Goal: Information Seeking & Learning: Learn about a topic

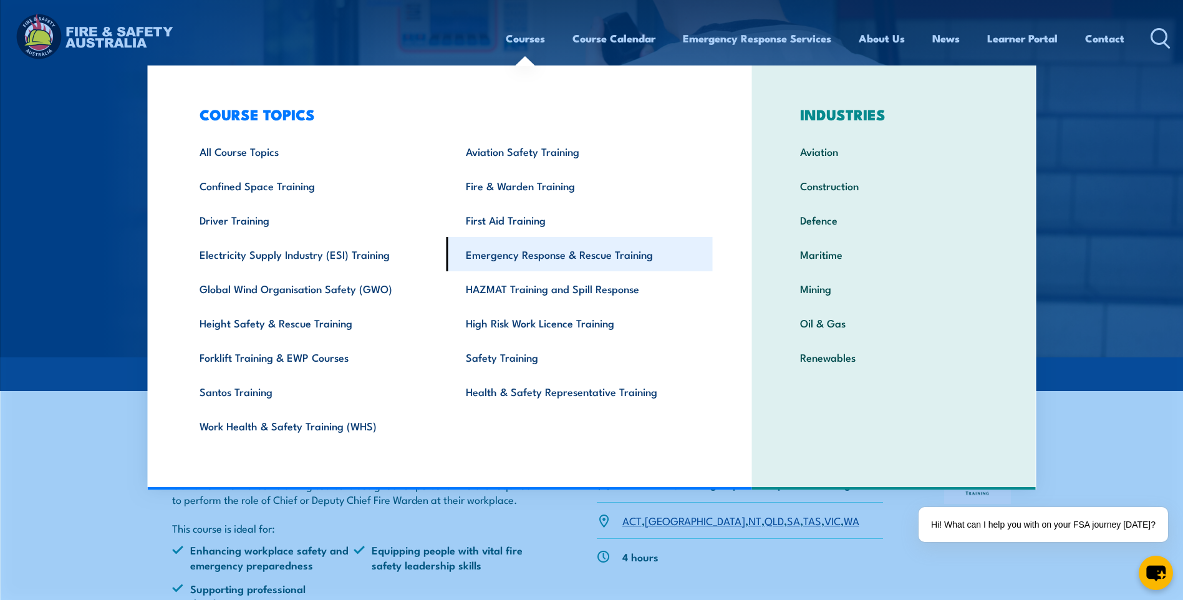
click at [507, 258] on link "Emergency Response & Rescue Training" at bounding box center [580, 254] width 266 height 34
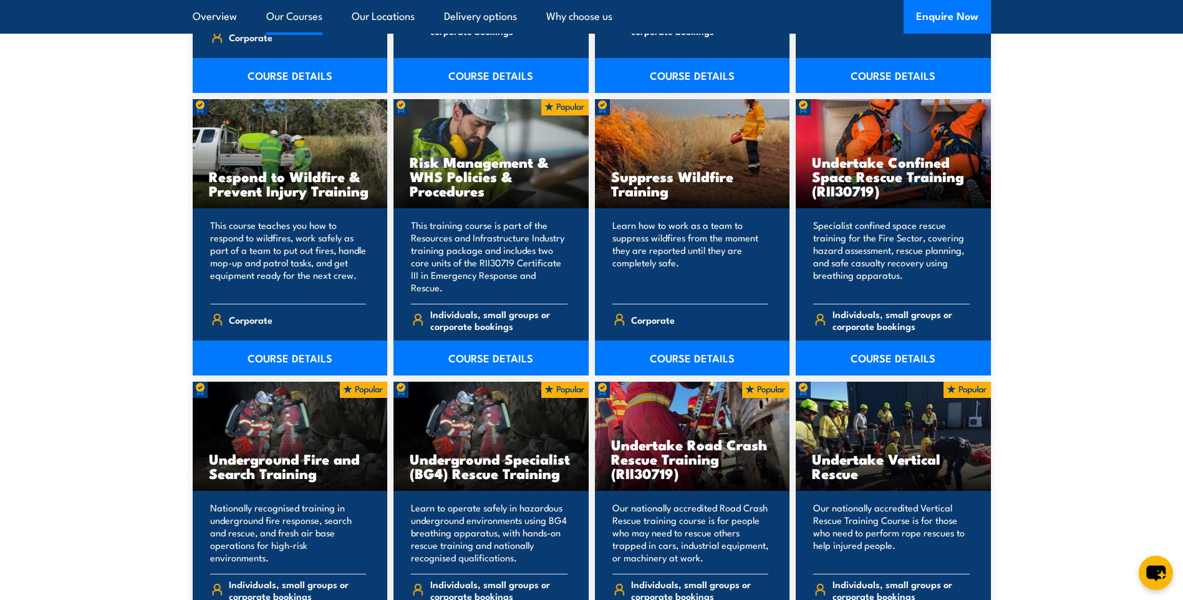
scroll to position [1872, 0]
click at [686, 146] on div "Suppress Wildfire Training" at bounding box center [692, 153] width 195 height 109
click at [684, 340] on link "COURSE DETAILS" at bounding box center [692, 357] width 195 height 35
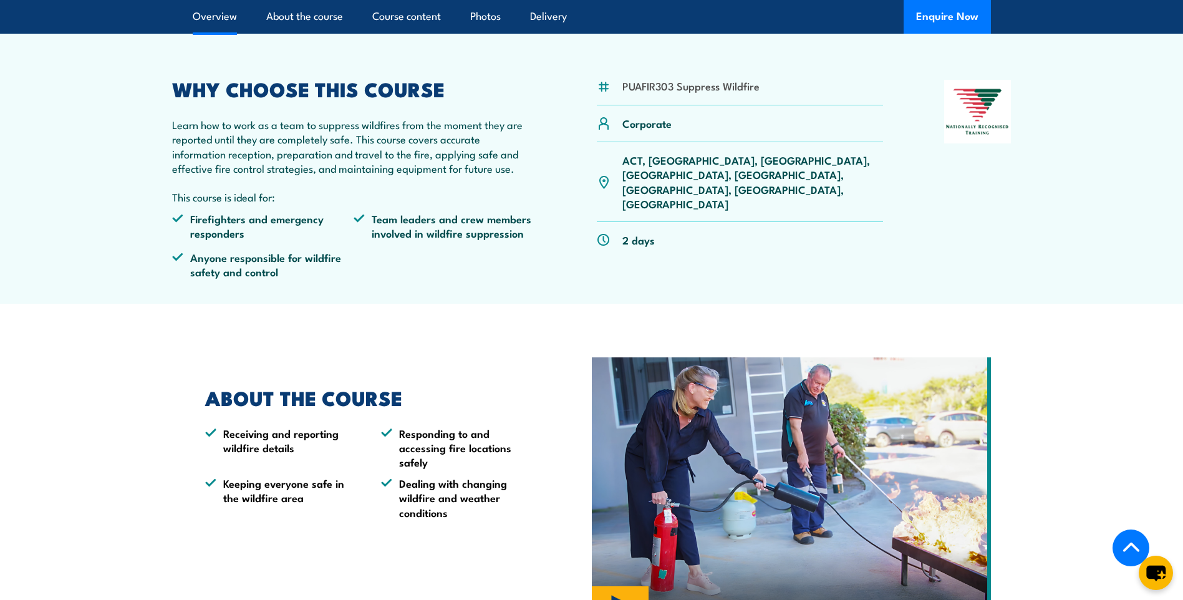
scroll to position [374, 0]
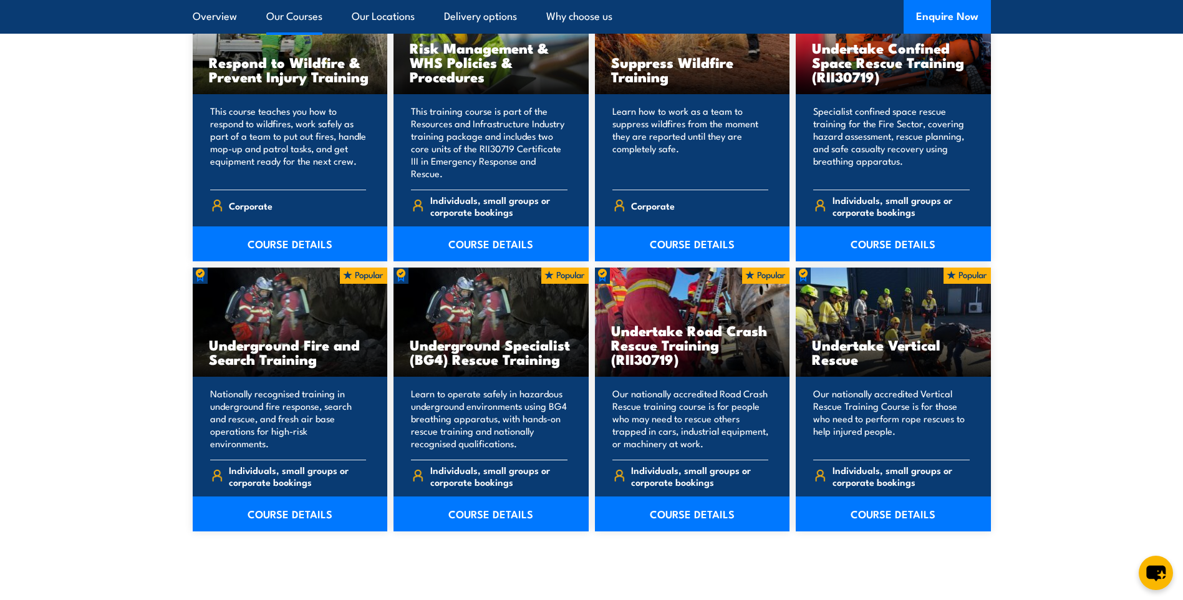
scroll to position [1996, 0]
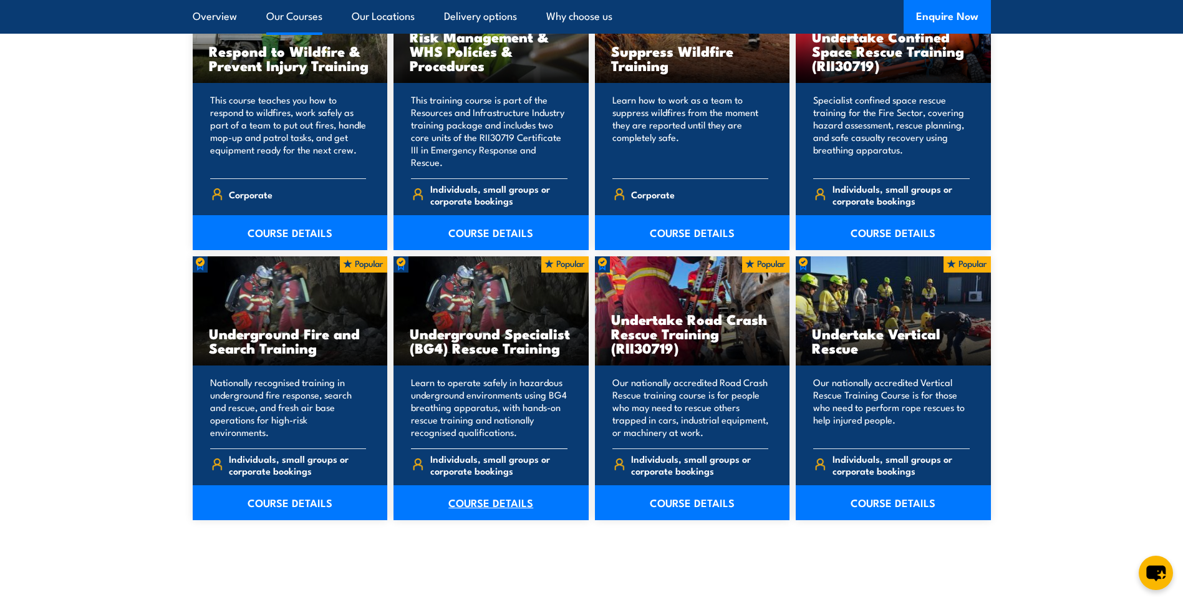
click at [487, 490] on link "COURSE DETAILS" at bounding box center [491, 502] width 195 height 35
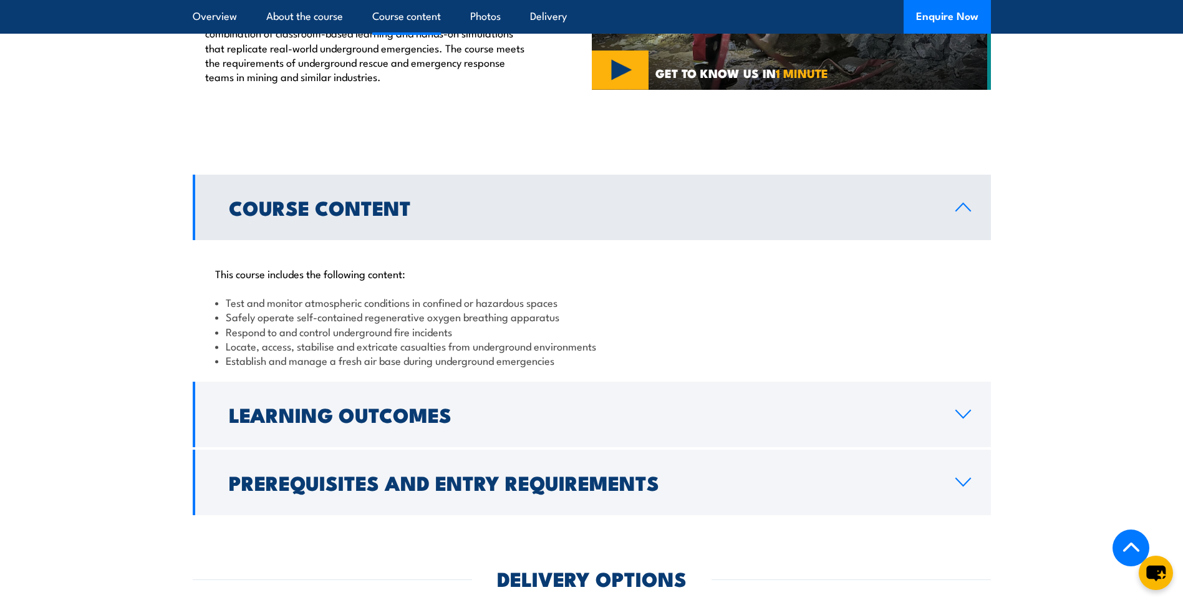
scroll to position [686, 0]
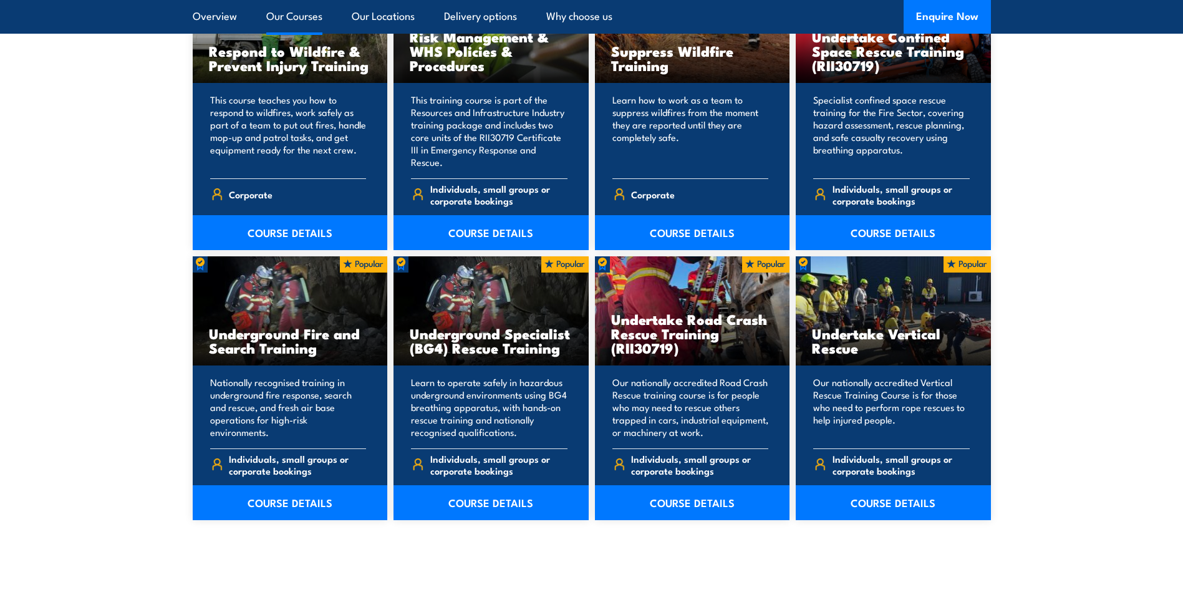
scroll to position [1747, 0]
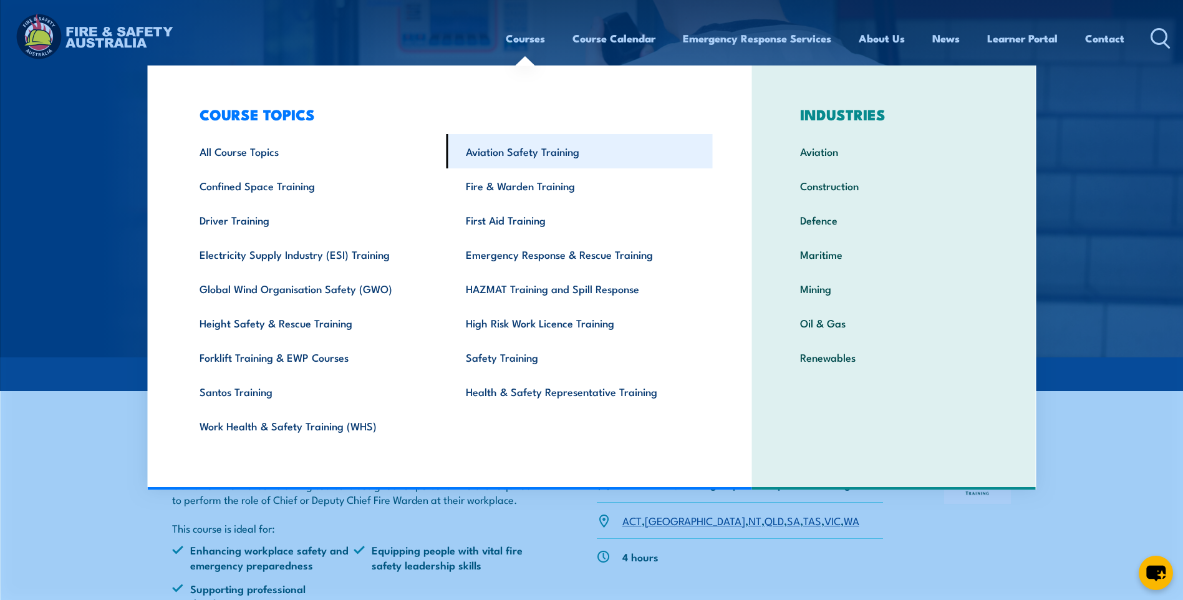
click at [513, 159] on link "Aviation Safety Training" at bounding box center [580, 151] width 266 height 34
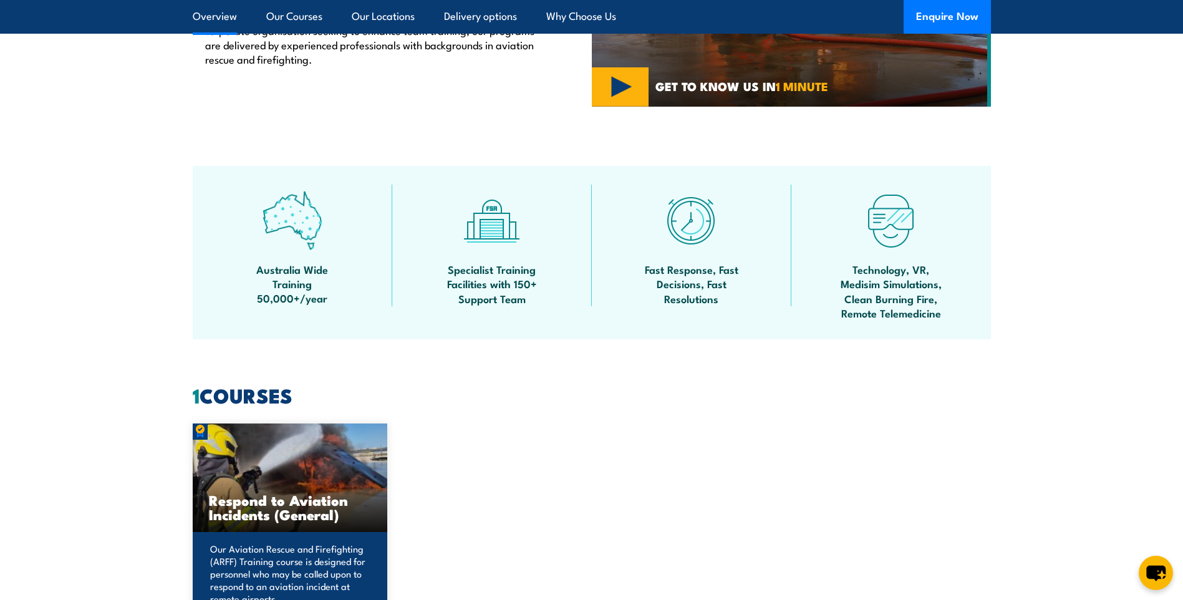
scroll to position [811, 0]
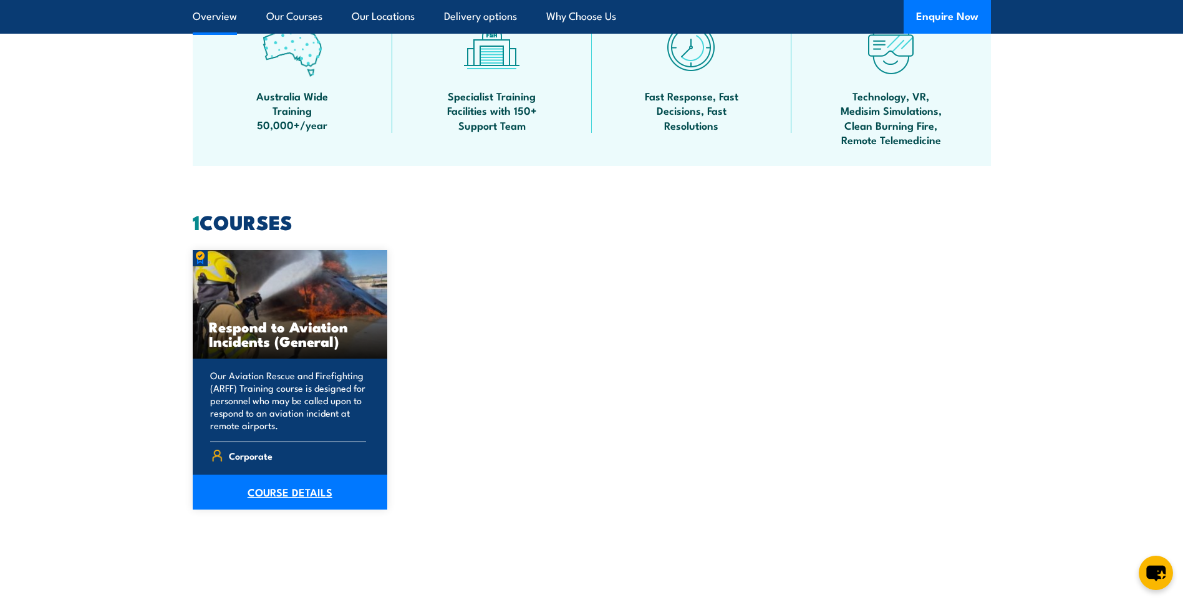
click at [253, 496] on link "COURSE DETAILS" at bounding box center [290, 492] width 195 height 35
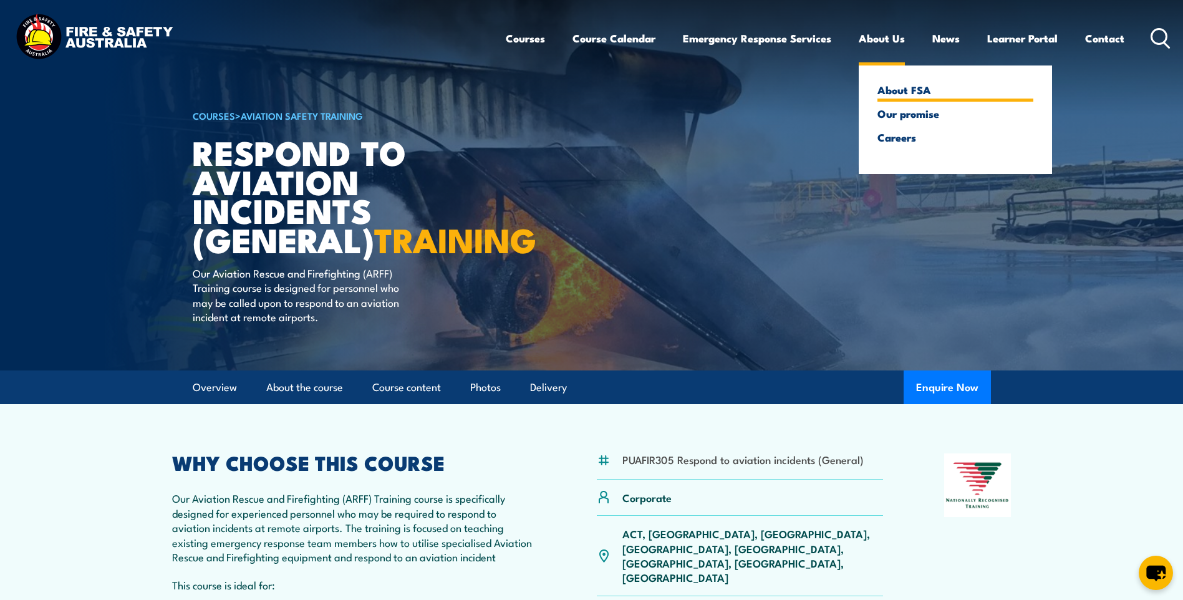
click at [889, 92] on link "About FSA" at bounding box center [956, 89] width 156 height 11
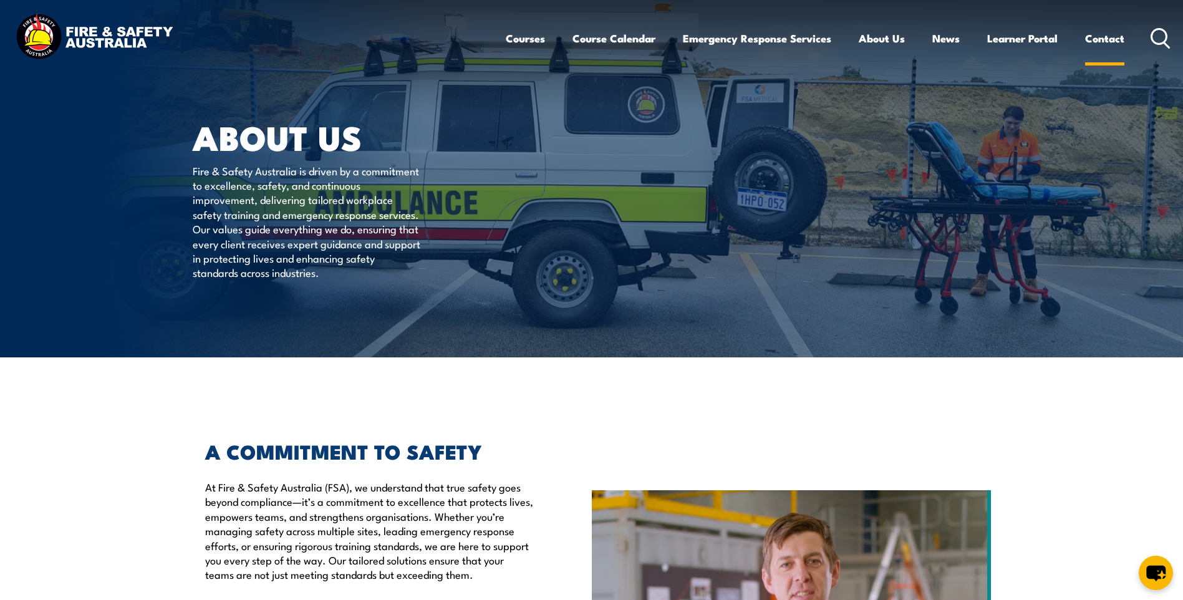
click at [1090, 47] on link "Contact" at bounding box center [1105, 38] width 39 height 33
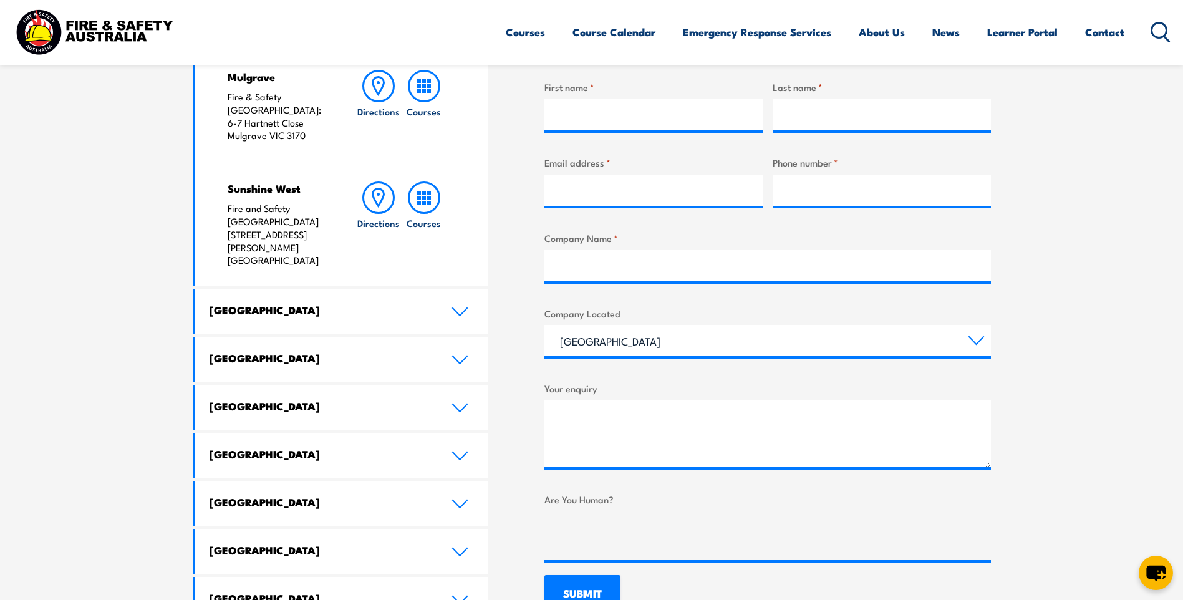
scroll to position [499, 0]
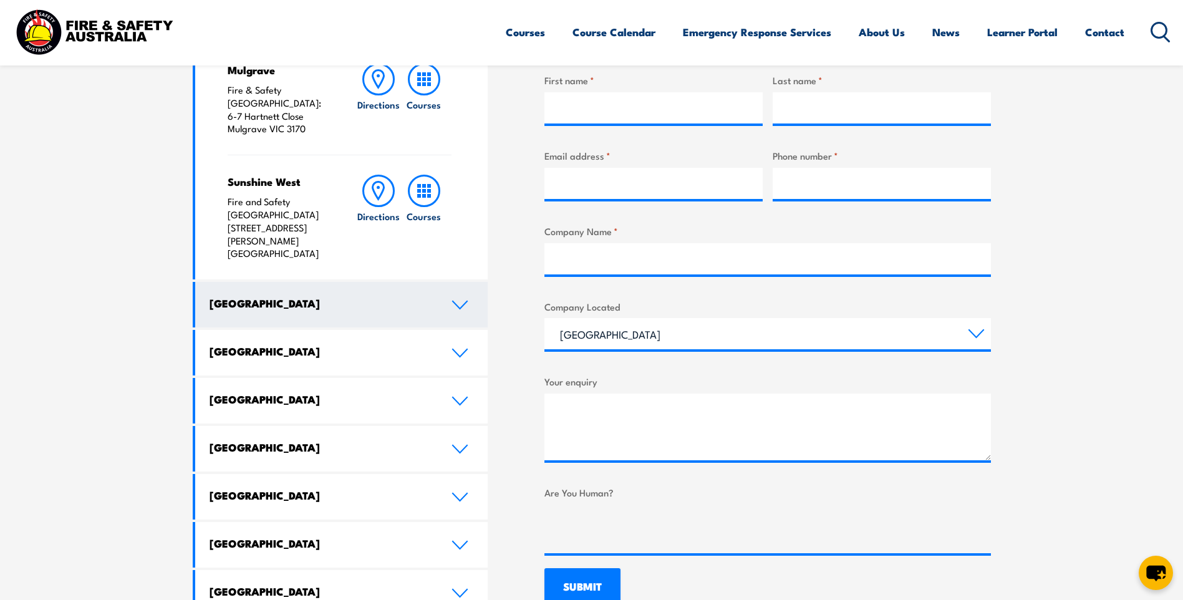
click at [468, 300] on icon at bounding box center [460, 305] width 17 height 10
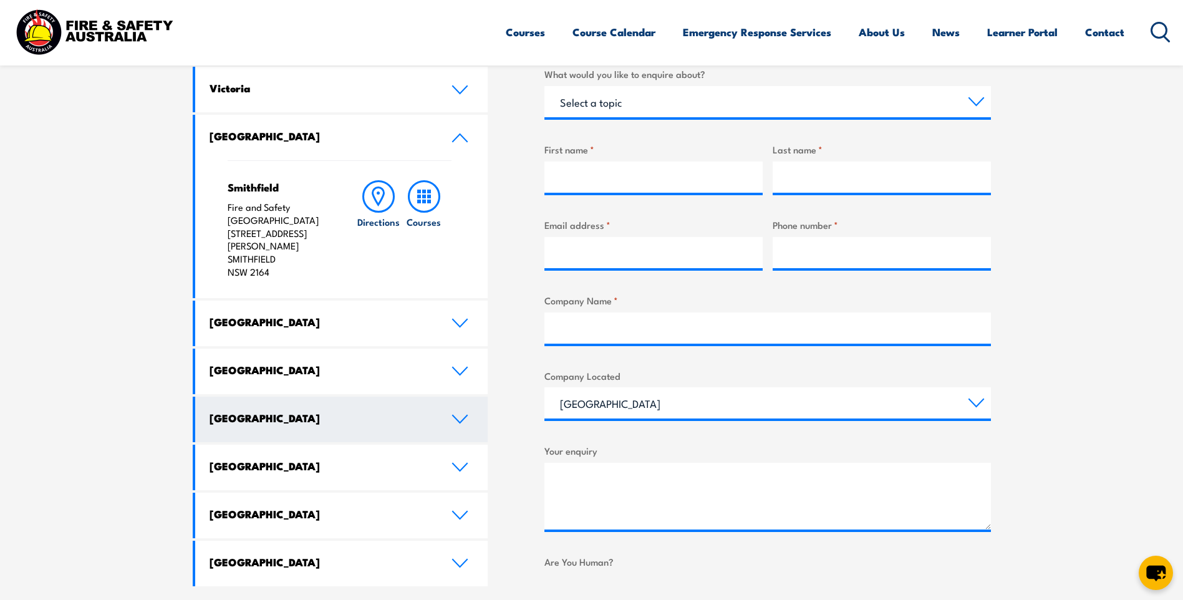
scroll to position [437, 0]
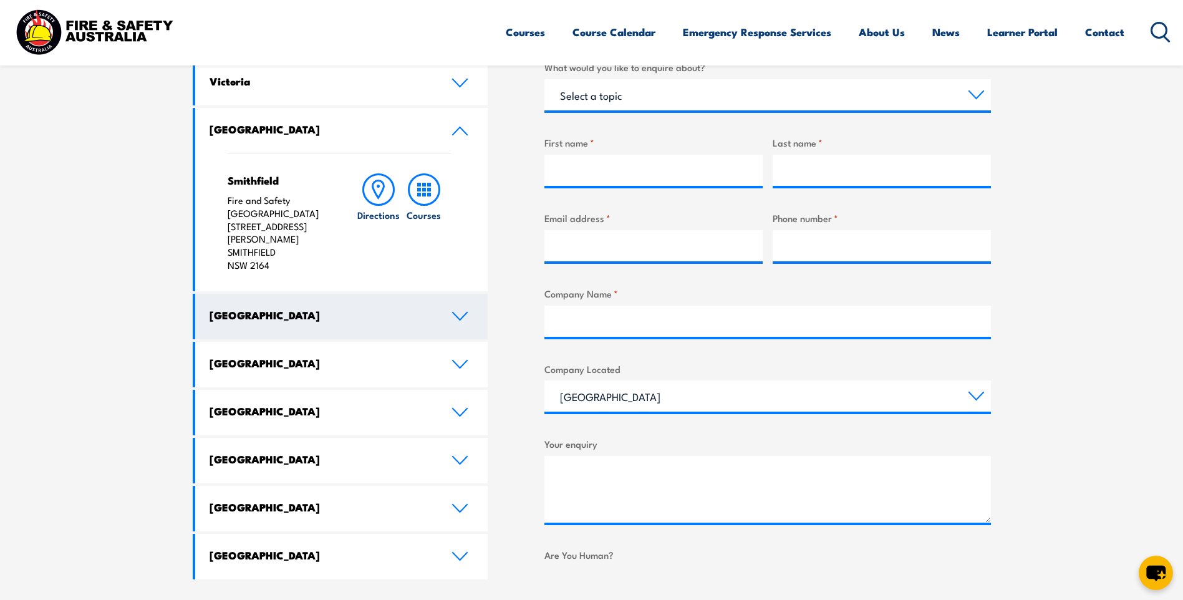
click at [455, 311] on icon at bounding box center [460, 316] width 17 height 10
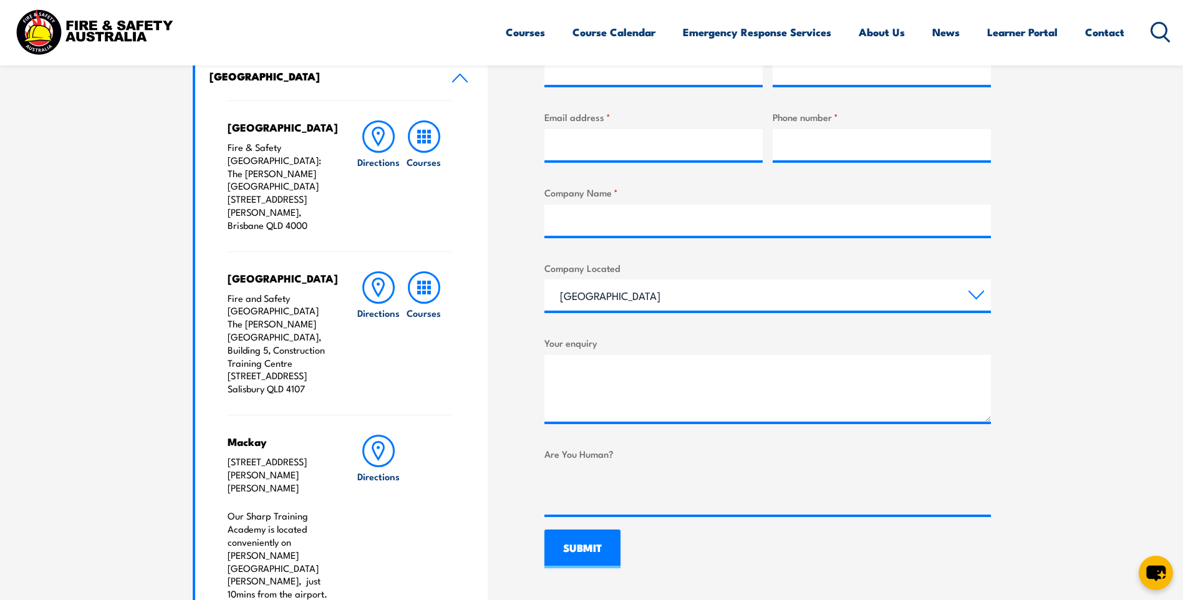
scroll to position [499, 0]
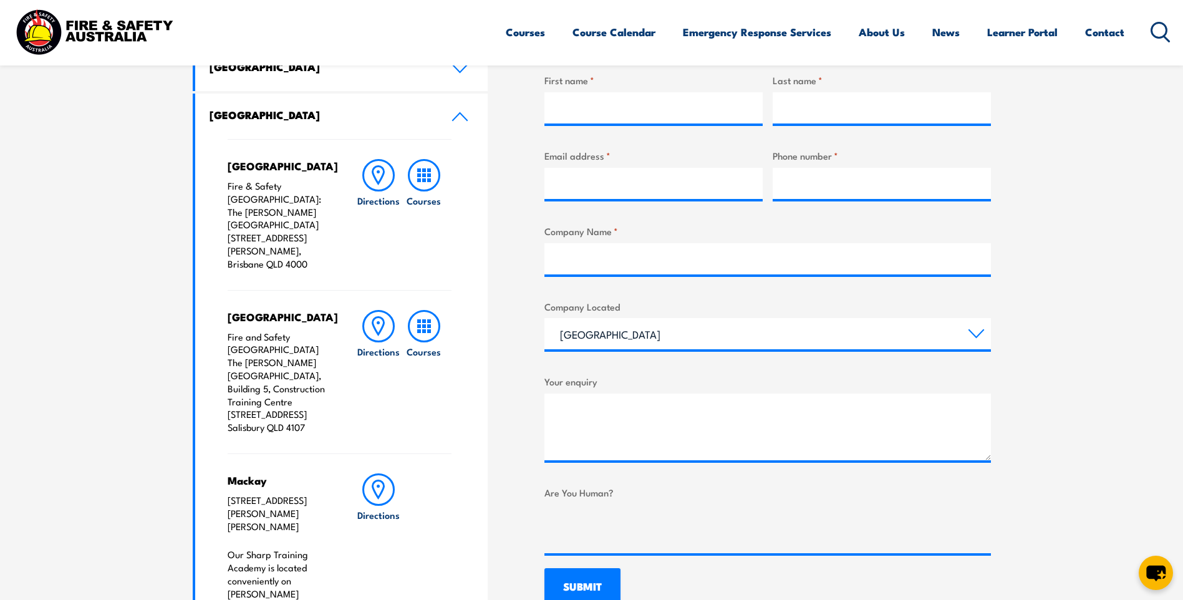
click at [455, 112] on icon at bounding box center [460, 117] width 17 height 10
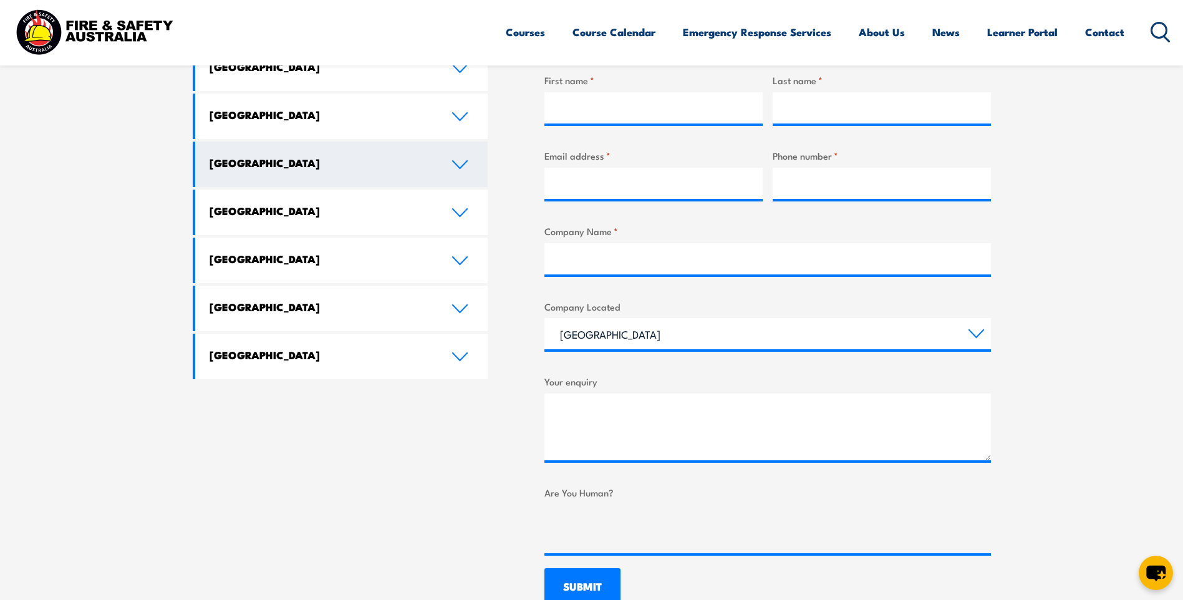
click at [464, 166] on icon at bounding box center [460, 165] width 17 height 10
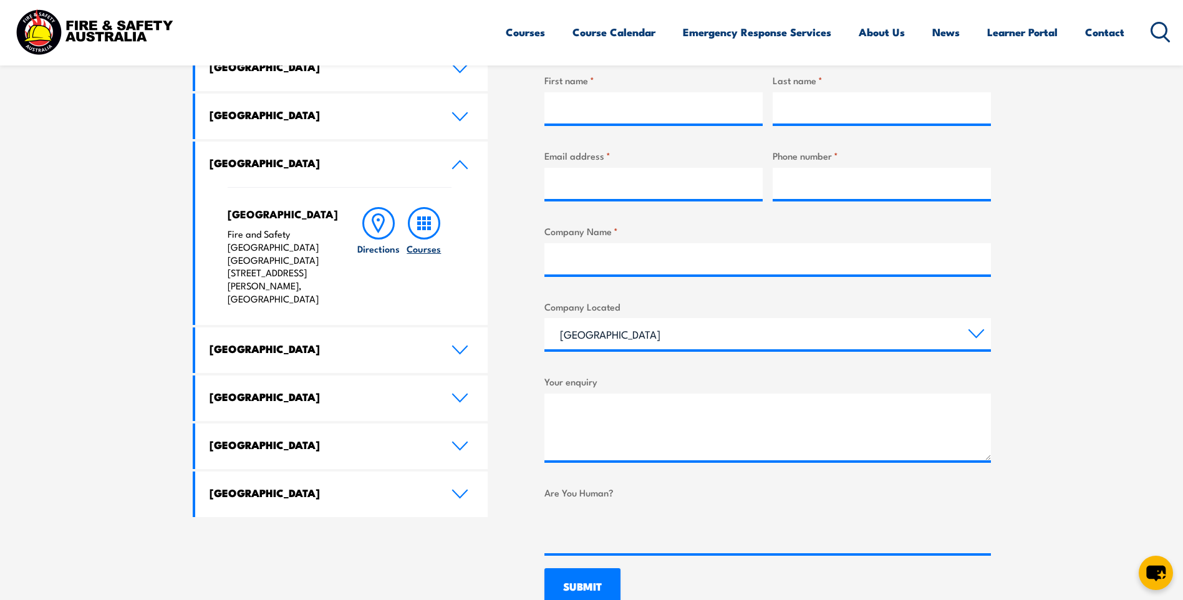
click at [419, 231] on icon at bounding box center [424, 223] width 32 height 32
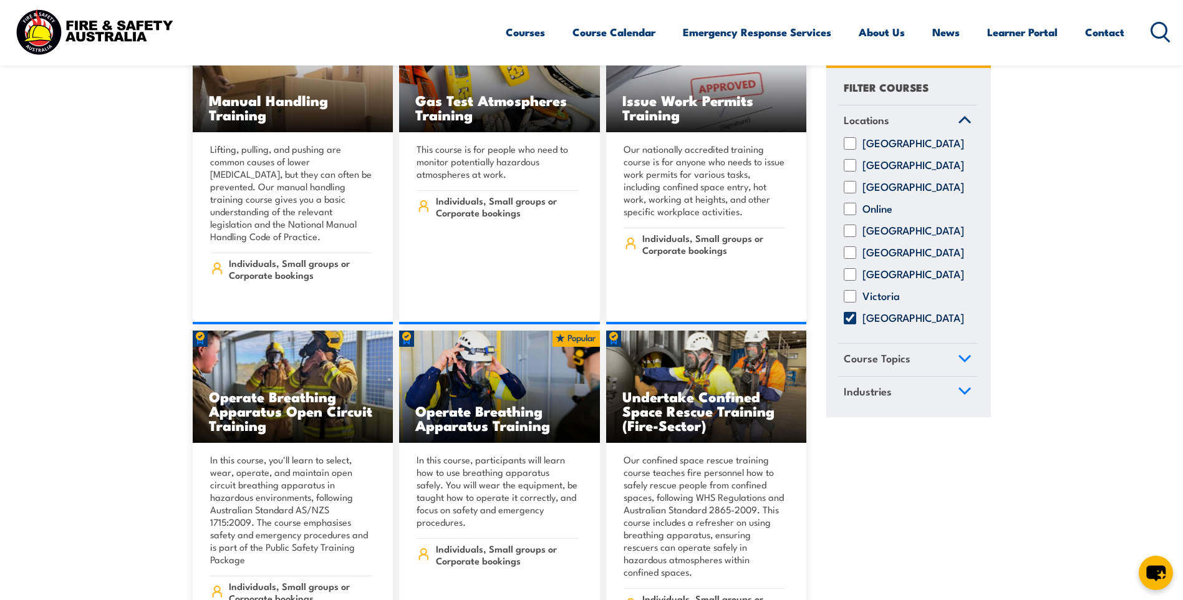
scroll to position [9171, 0]
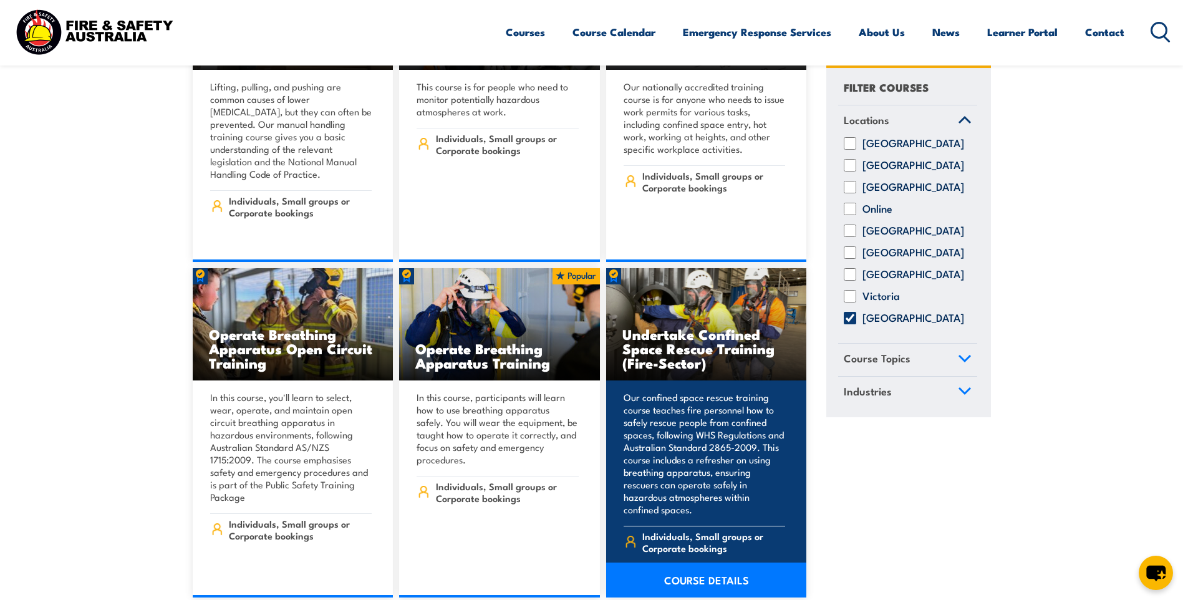
click at [711, 563] on link "COURSE DETAILS" at bounding box center [706, 580] width 201 height 35
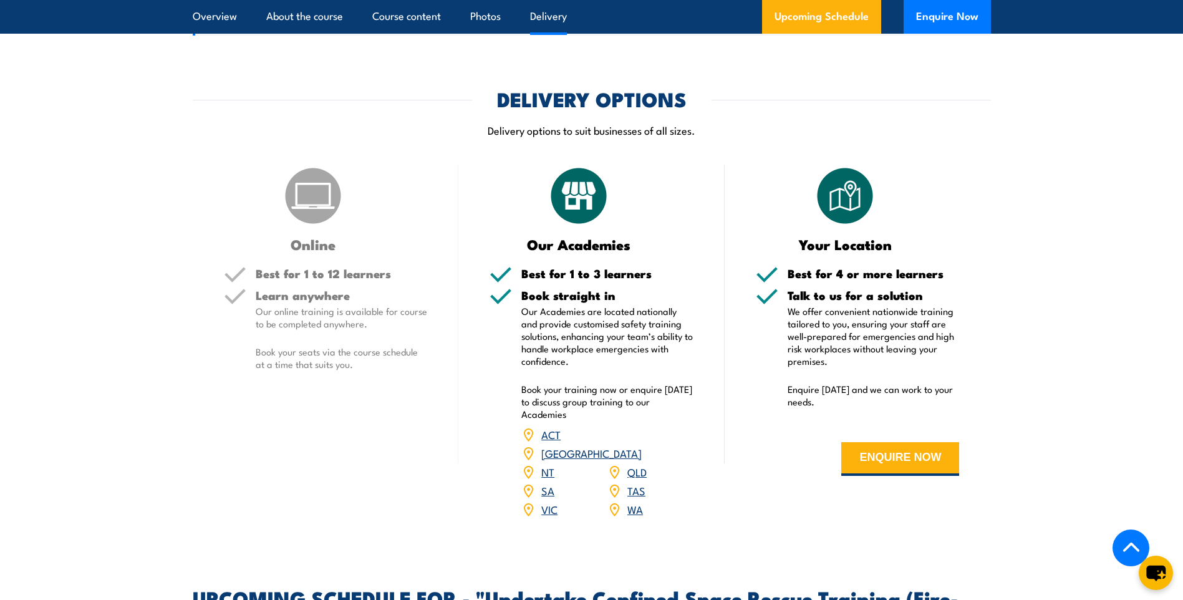
scroll to position [1497, 0]
